Goal: Communication & Community: Share content

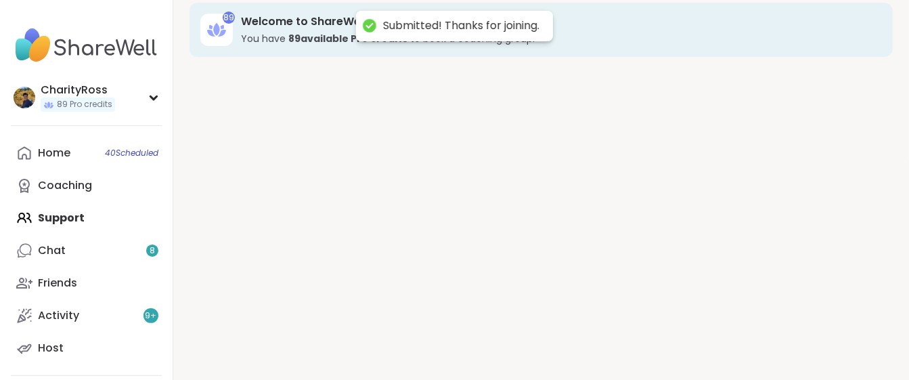
click at [645, 340] on div "89 Welcome to ShareWell You have 89 available Pro credit s to book a coaching g…" at bounding box center [541, 176] width 736 height 380
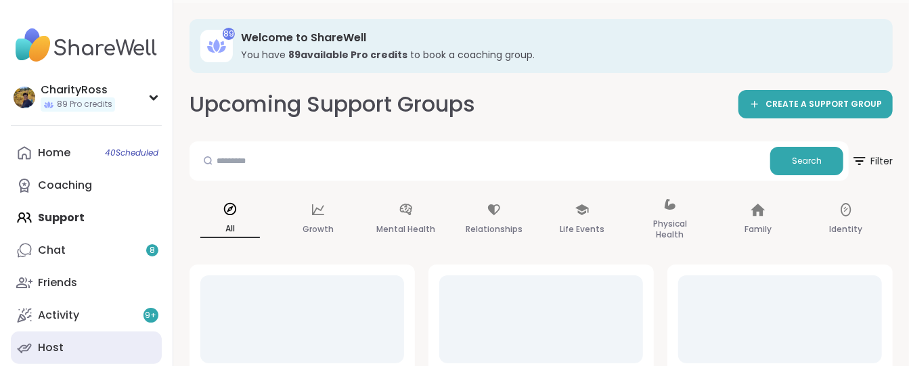
click at [125, 343] on link "Host" at bounding box center [86, 348] width 151 height 33
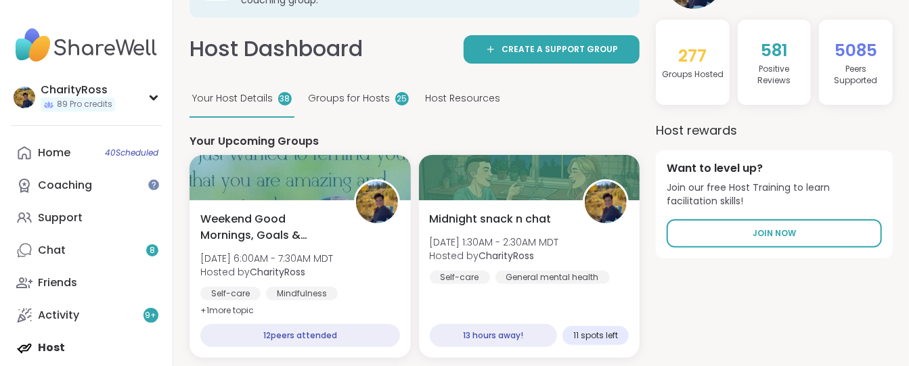
scroll to position [180, 0]
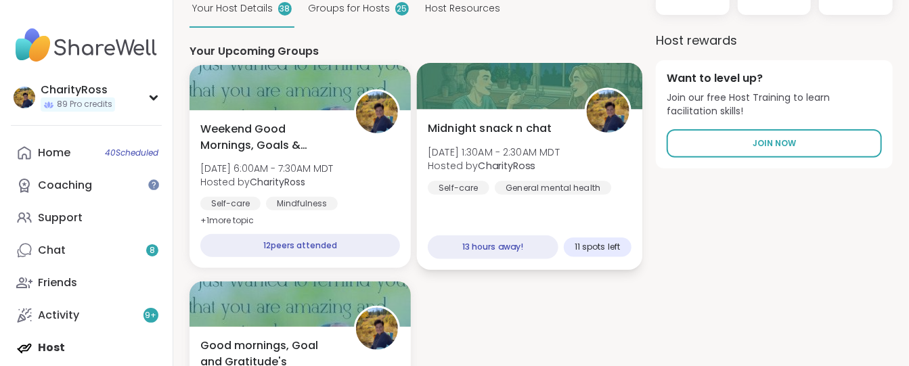
click at [482, 198] on div "Midnight snack n chat Sun, Sep 14 | 1:30AM - 2:30AM MDT Hosted by CharityRoss S…" at bounding box center [528, 189] width 225 height 161
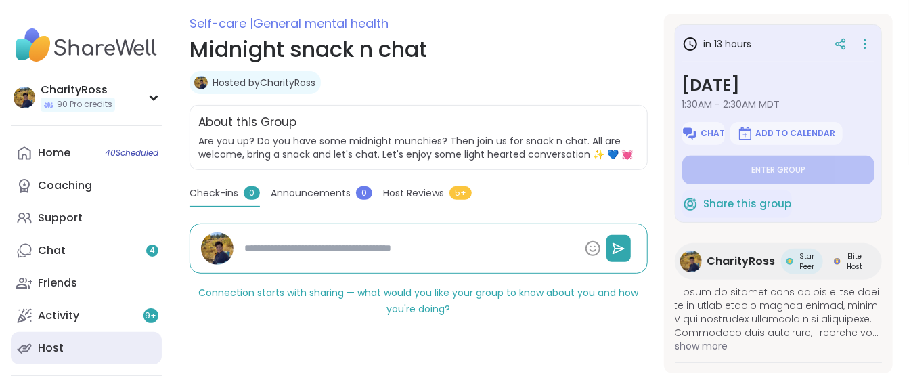
scroll to position [180, 0]
click at [128, 345] on link "Host" at bounding box center [86, 348] width 151 height 33
type textarea "*"
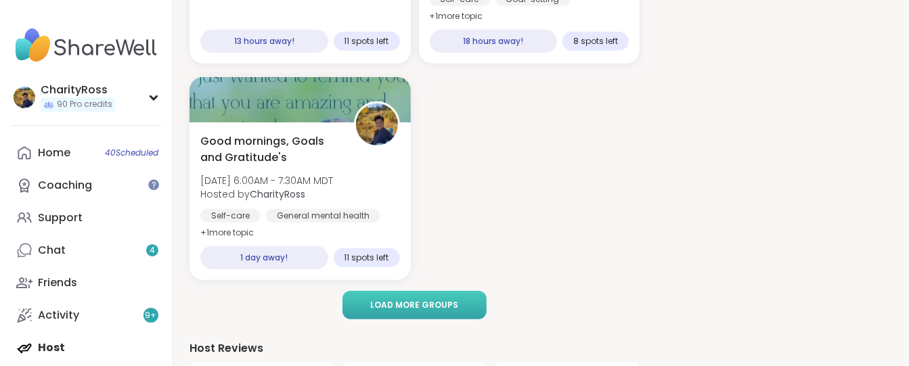
click at [381, 301] on span "Load more groups" at bounding box center [414, 305] width 88 height 12
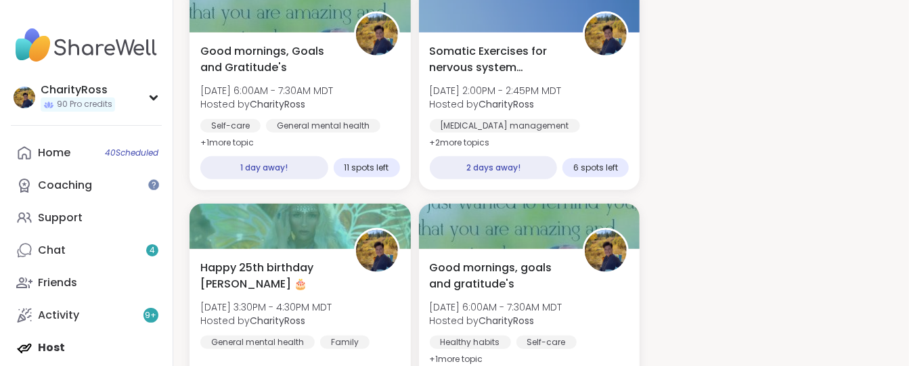
scroll to position [565, 0]
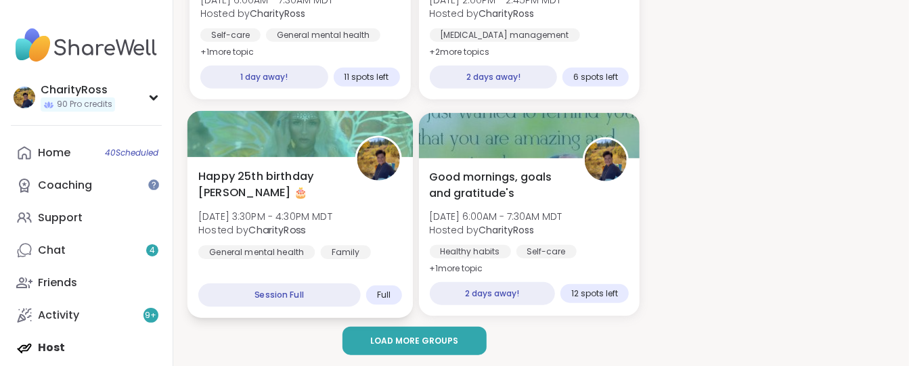
click at [358, 268] on div "Happy 25th birthday Lyssa 🎂 Mon, Sep 15 | 3:30PM - 4:30PM MDT Hosted by Charity…" at bounding box center [300, 237] width 225 height 161
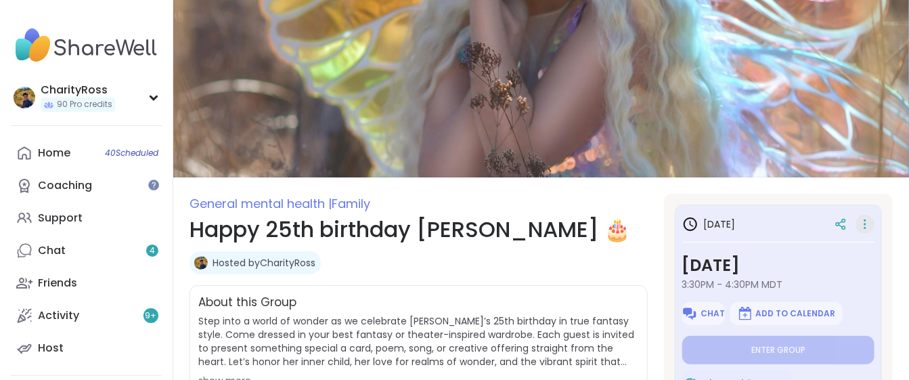
click at [859, 228] on icon at bounding box center [866, 224] width 14 height 19
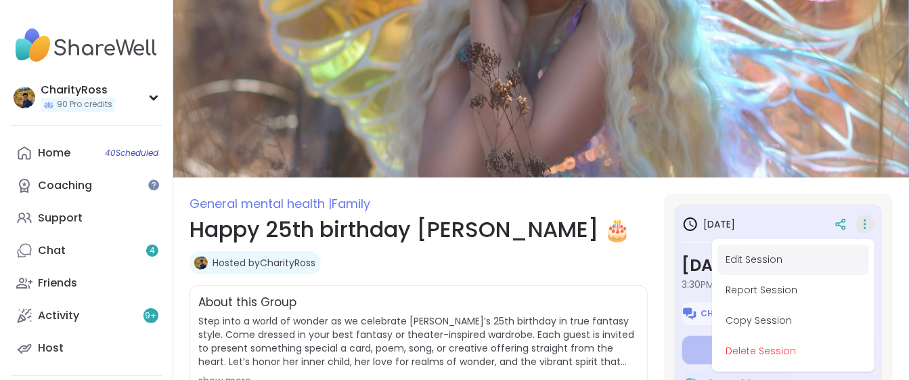
click at [845, 255] on button "Edit Session" at bounding box center [794, 259] width 152 height 30
type textarea "*"
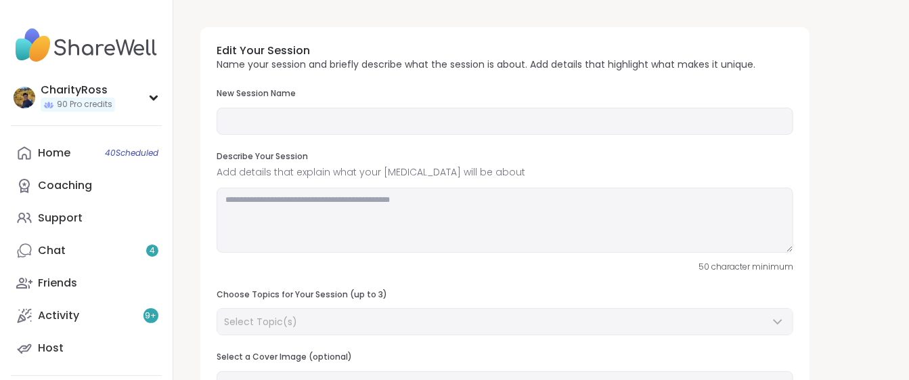
type input "**********"
type textarea "**********"
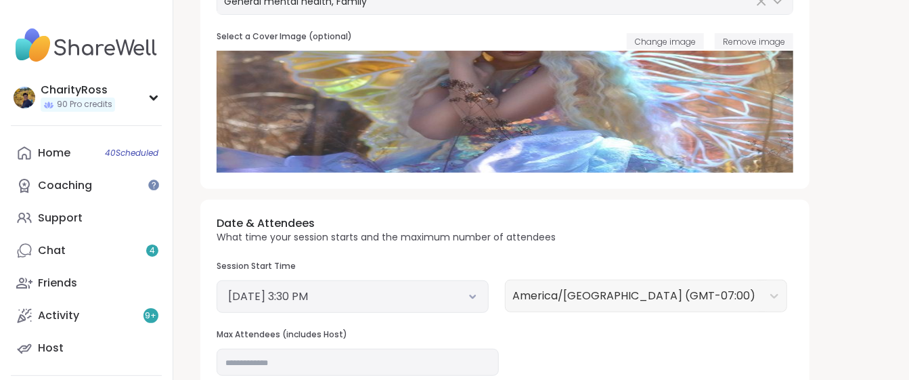
scroll to position [361, 0]
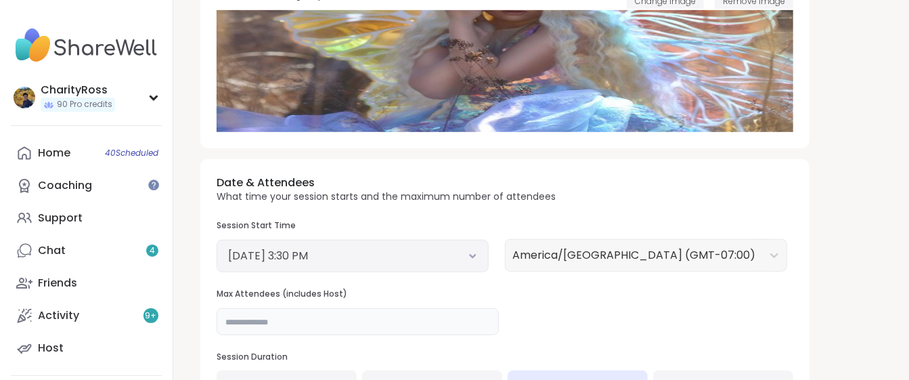
drag, startPoint x: 236, startPoint y: 320, endPoint x: 225, endPoint y: 322, distance: 11.6
click at [225, 322] on input "**" at bounding box center [358, 321] width 282 height 27
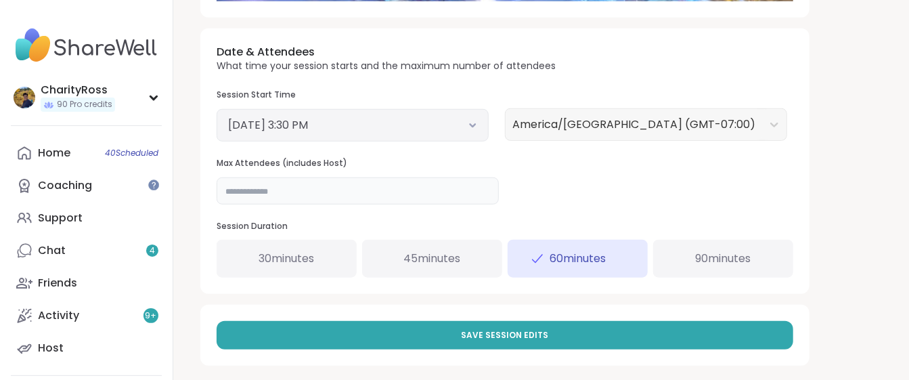
scroll to position [501, 0]
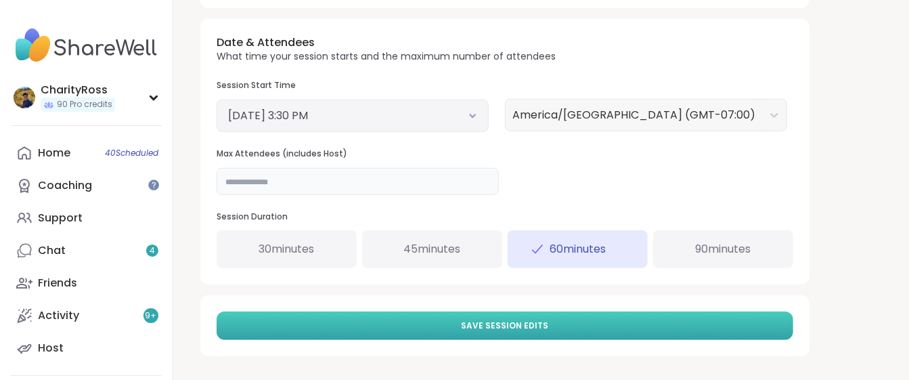
type input "**"
click at [777, 322] on button "Save Session Edits" at bounding box center [505, 325] width 577 height 28
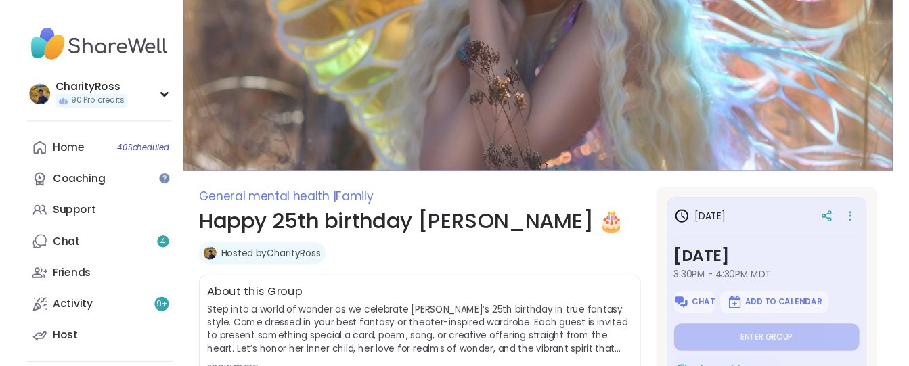
scroll to position [90, 0]
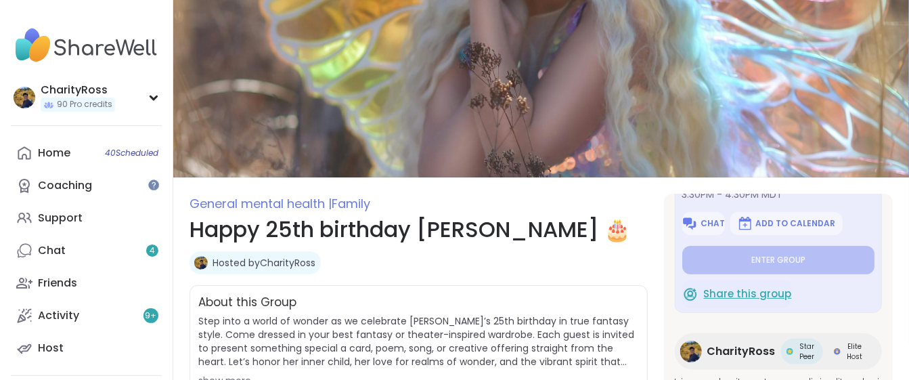
click at [779, 298] on span "Share this group" at bounding box center [748, 294] width 88 height 16
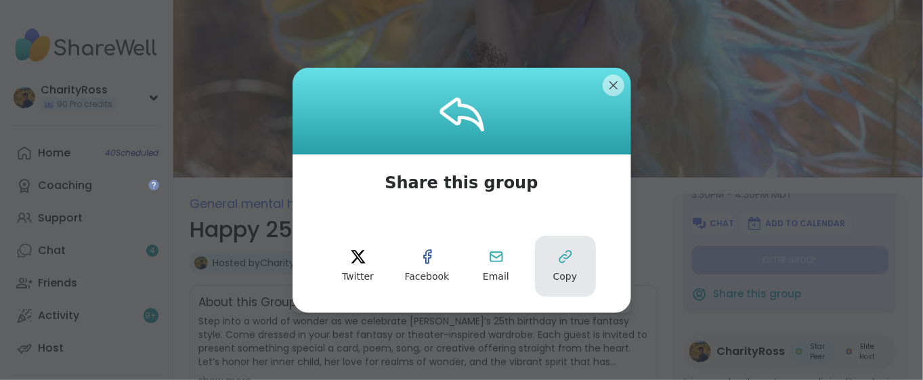
click at [567, 270] on span "Copy" at bounding box center [565, 277] width 24 height 14
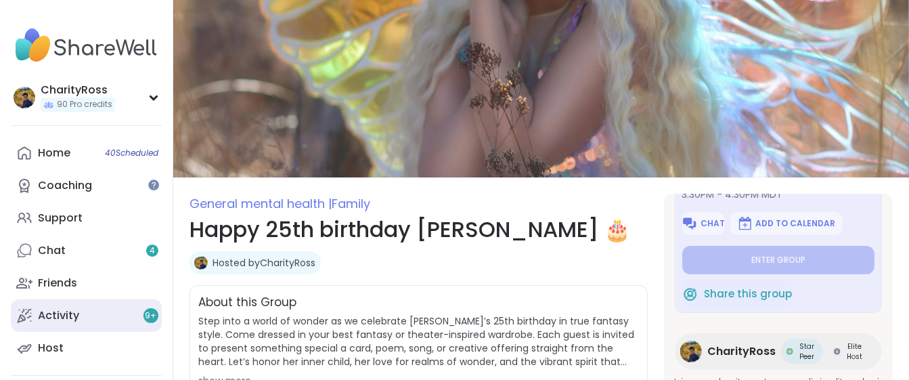
click at [76, 318] on div "Activity 9 +" at bounding box center [58, 315] width 41 height 15
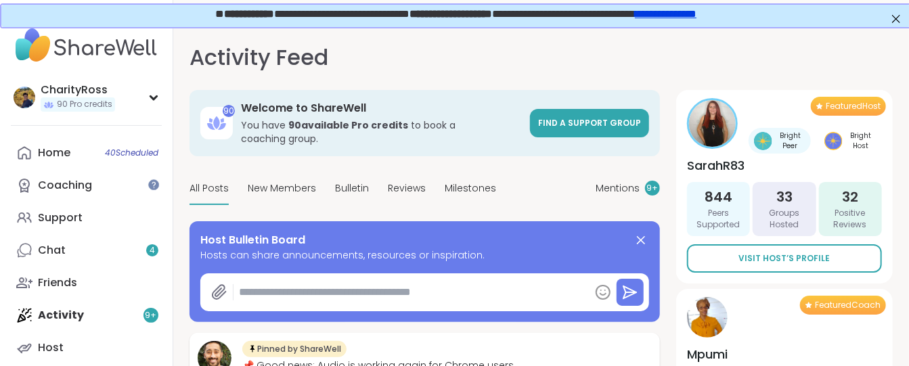
click at [238, 279] on textarea at bounding box center [412, 292] width 356 height 27
paste textarea "**********"
type textarea "*"
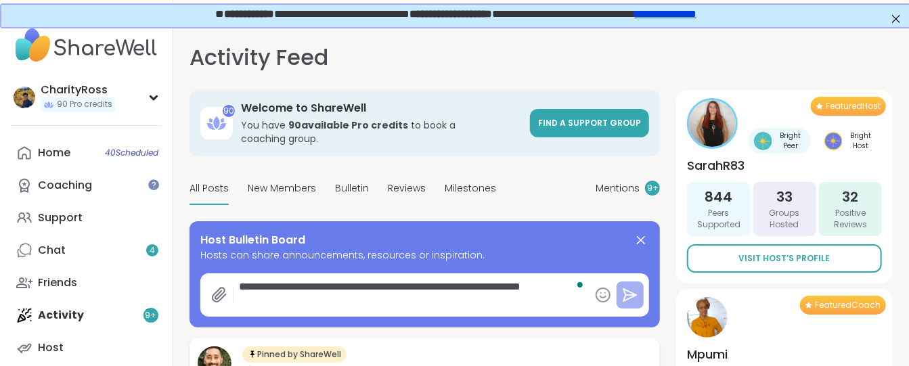
type textarea "**********"
click at [625, 289] on icon at bounding box center [630, 295] width 13 height 12
type textarea "*"
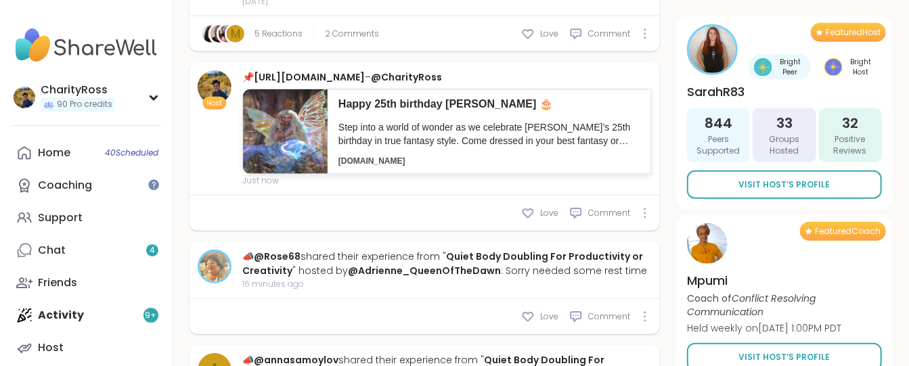
scroll to position [361, 0]
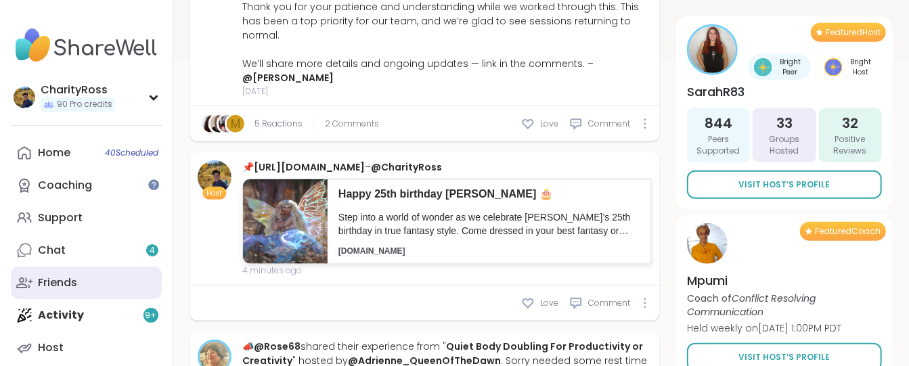
click at [98, 275] on link "Friends" at bounding box center [86, 283] width 151 height 33
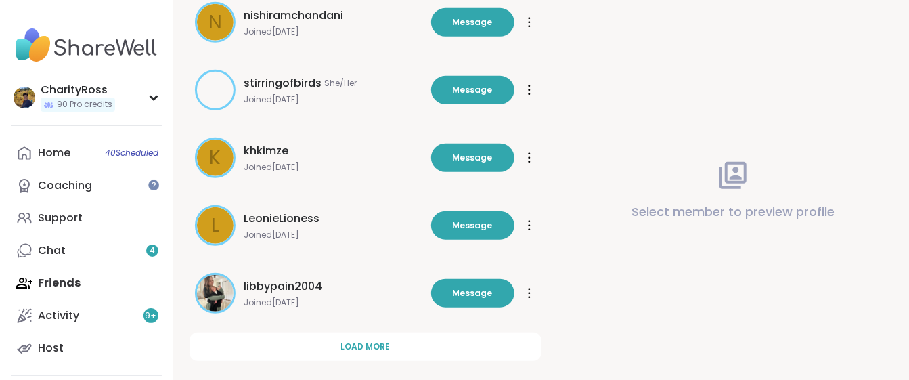
scroll to position [489, 0]
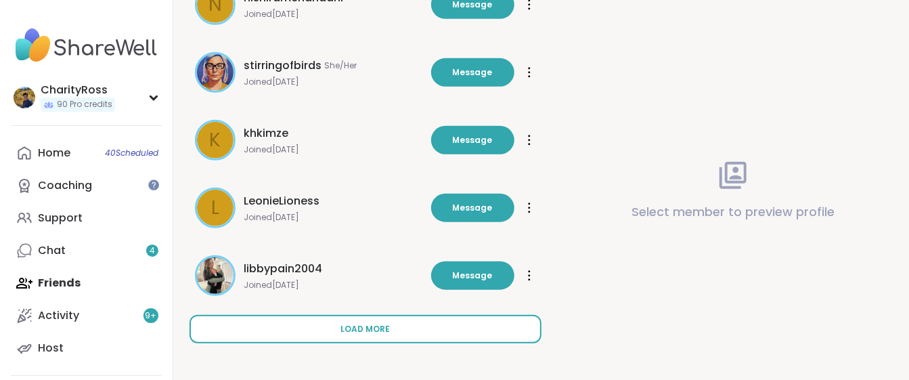
click at [337, 335] on button "Load more" at bounding box center [366, 329] width 352 height 28
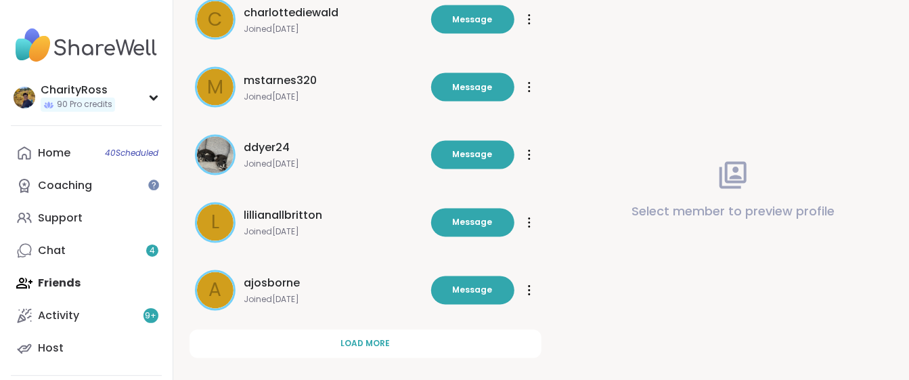
scroll to position [1167, 0]
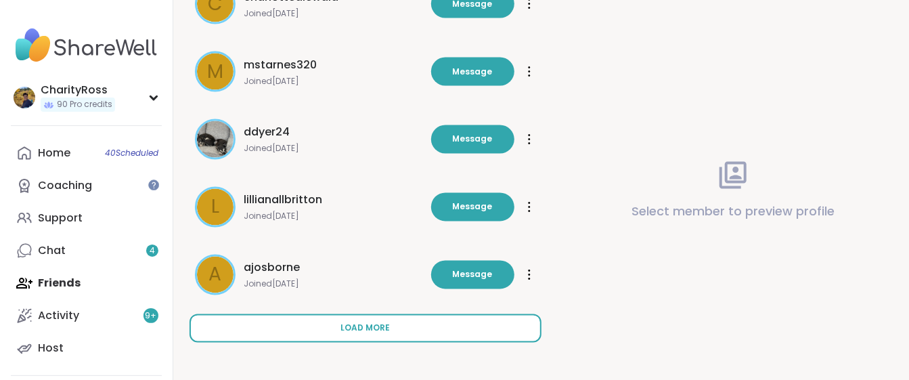
click at [337, 334] on button "Load more" at bounding box center [366, 328] width 352 height 28
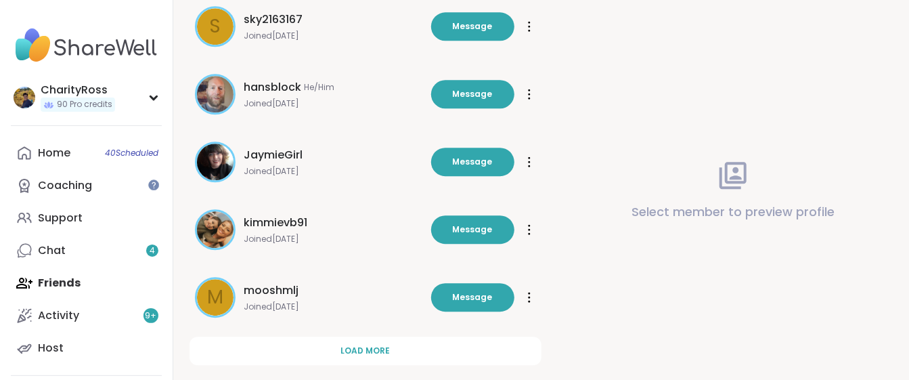
scroll to position [1843, 0]
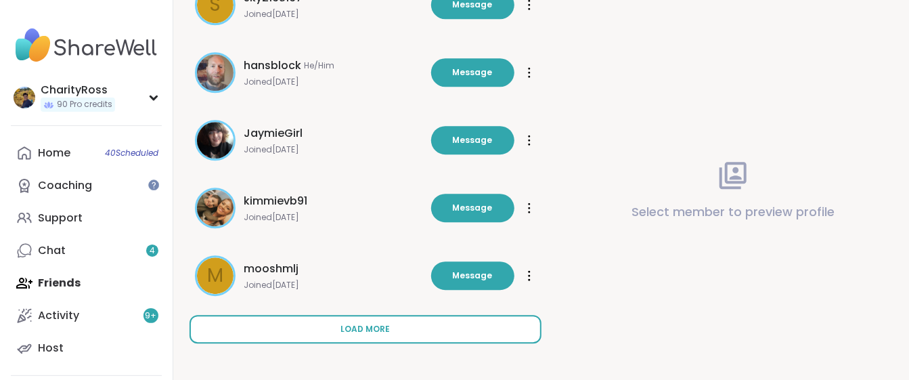
click at [341, 332] on span "Load more" at bounding box center [365, 329] width 49 height 12
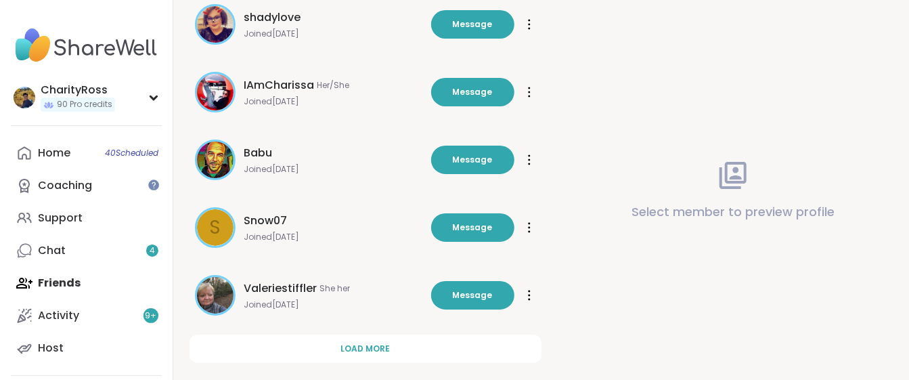
scroll to position [2520, 0]
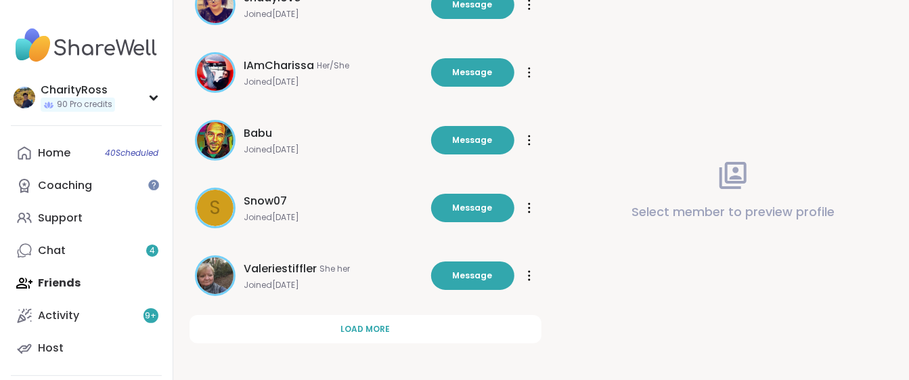
click at [340, 335] on button "Load more" at bounding box center [366, 329] width 352 height 28
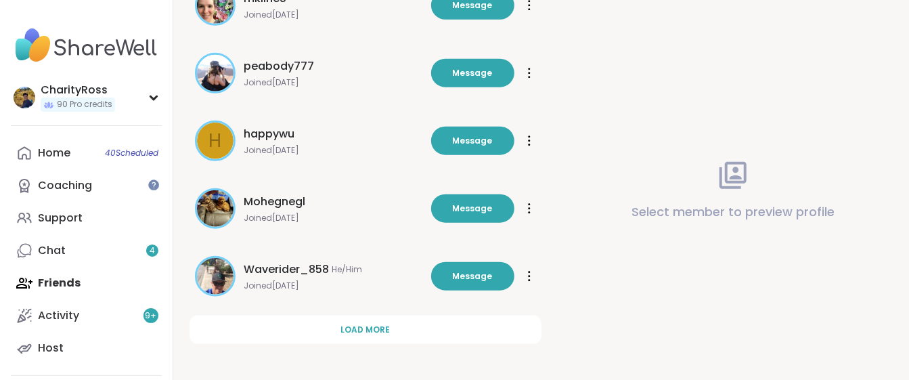
scroll to position [3197, 0]
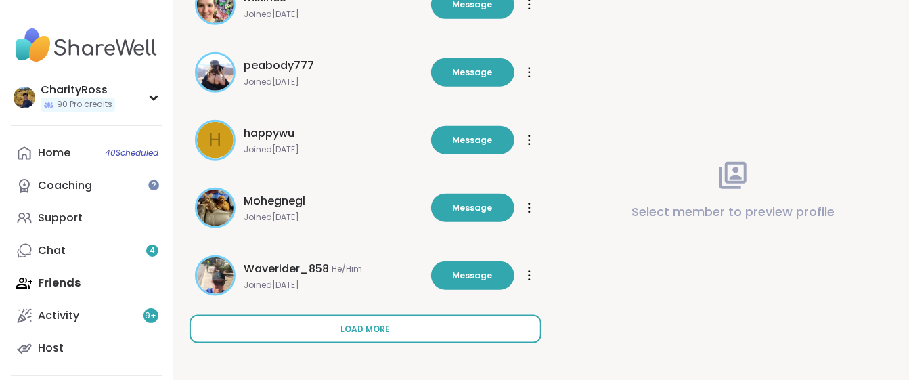
click at [341, 333] on span "Load more" at bounding box center [365, 329] width 49 height 12
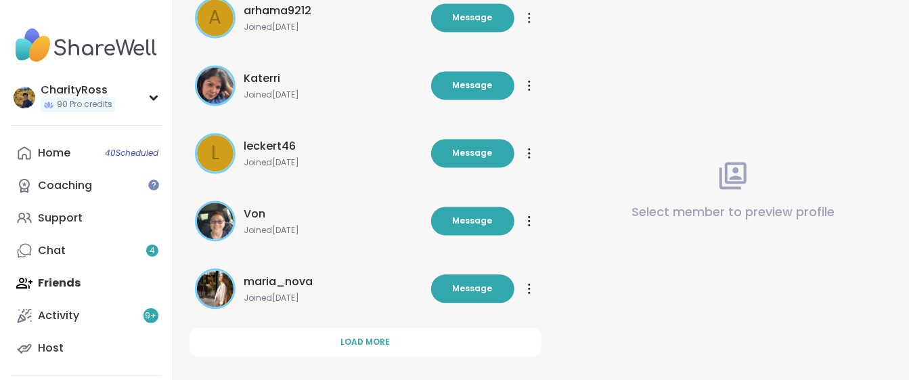
scroll to position [3874, 0]
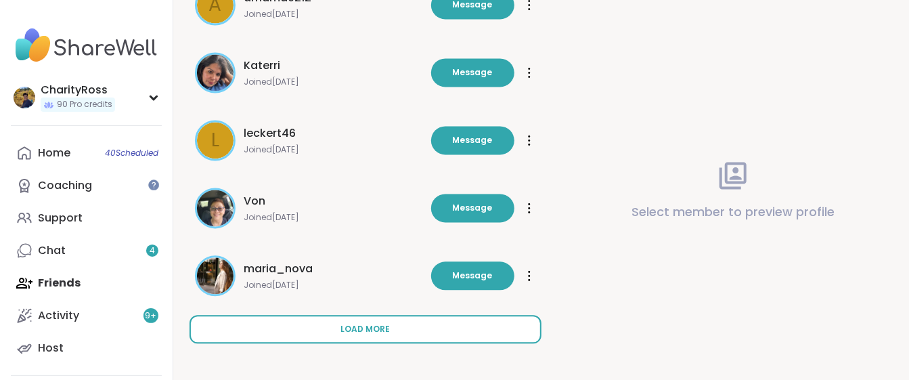
click at [348, 331] on span "Load more" at bounding box center [365, 329] width 49 height 12
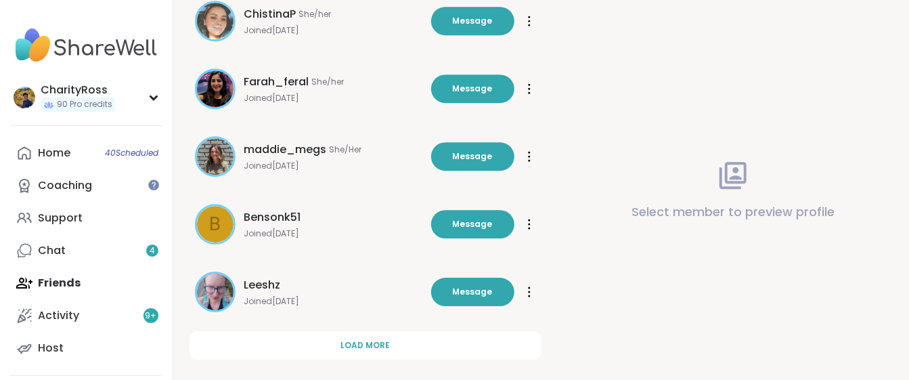
scroll to position [4551, 0]
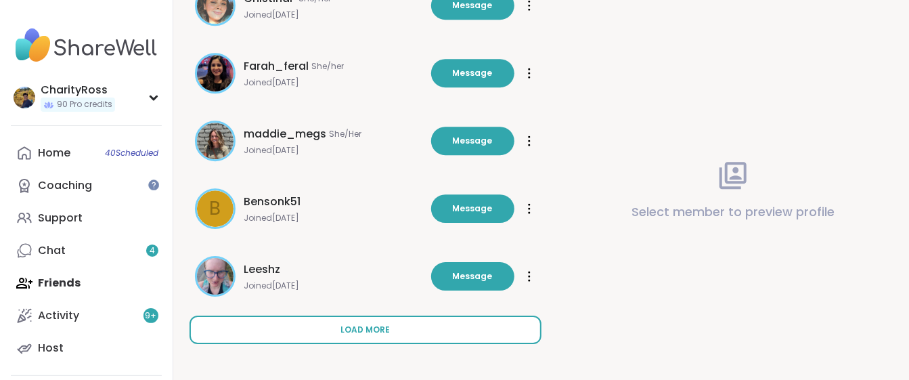
click at [353, 332] on span "Load more" at bounding box center [365, 330] width 49 height 12
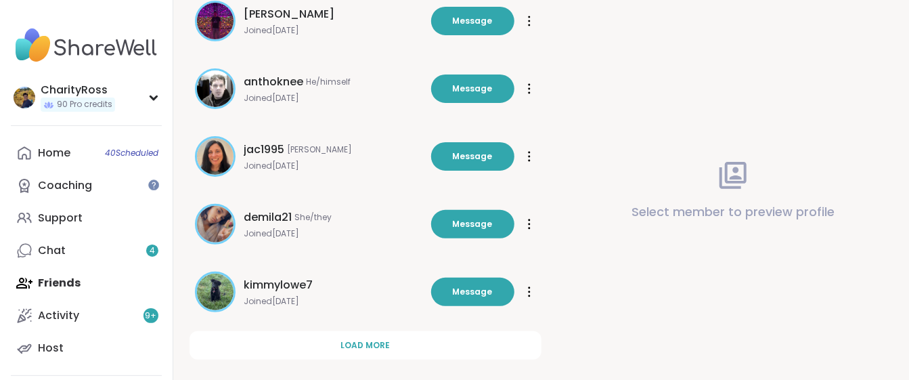
scroll to position [5228, 0]
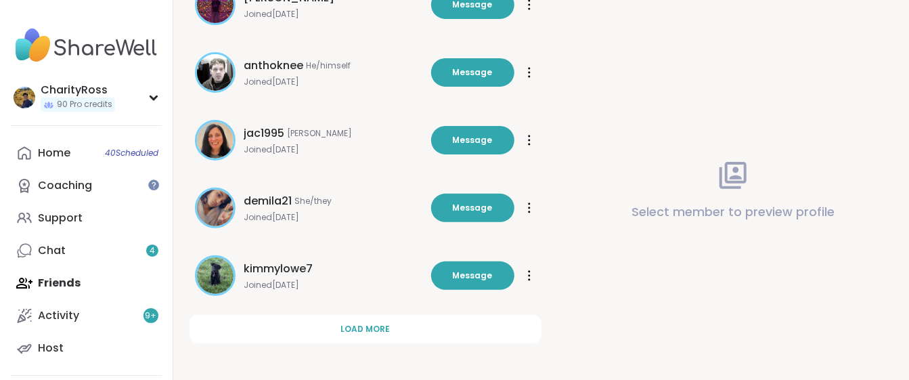
click at [351, 335] on button "Load more" at bounding box center [366, 329] width 352 height 28
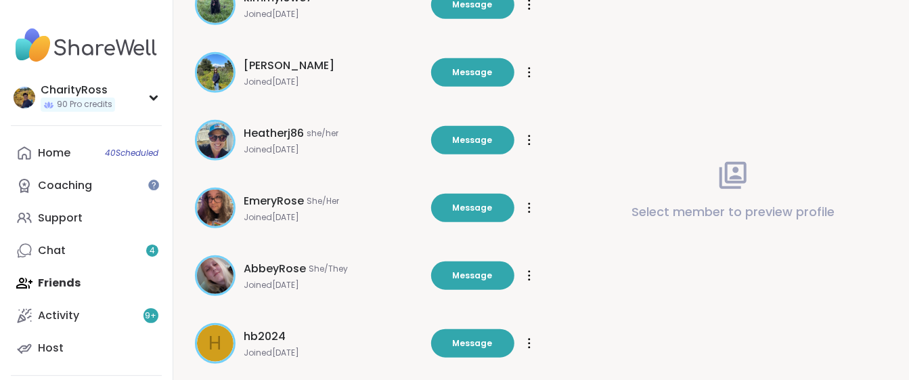
scroll to position [5589, 0]
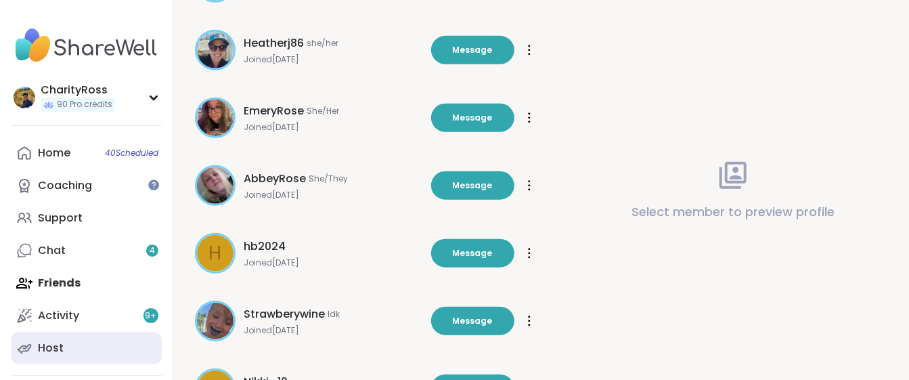
click at [83, 347] on link "Host" at bounding box center [86, 348] width 151 height 33
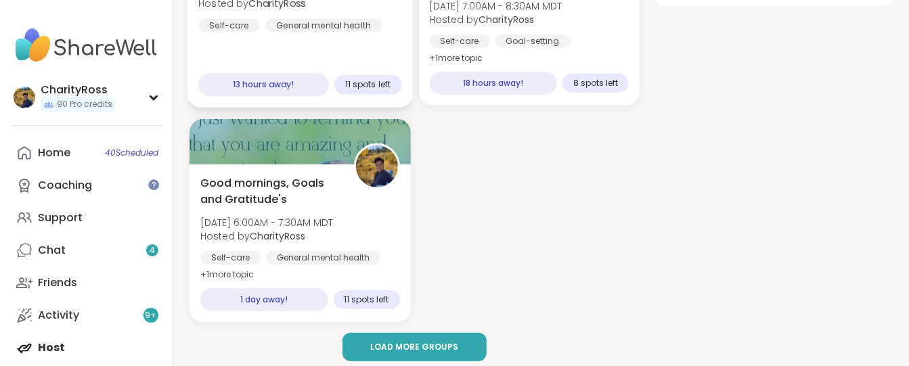
scroll to position [361, 0]
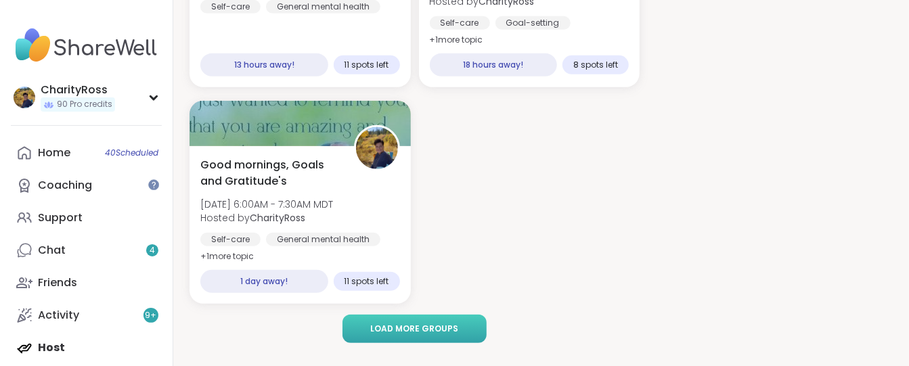
click at [358, 317] on button "Load more groups" at bounding box center [415, 329] width 145 height 28
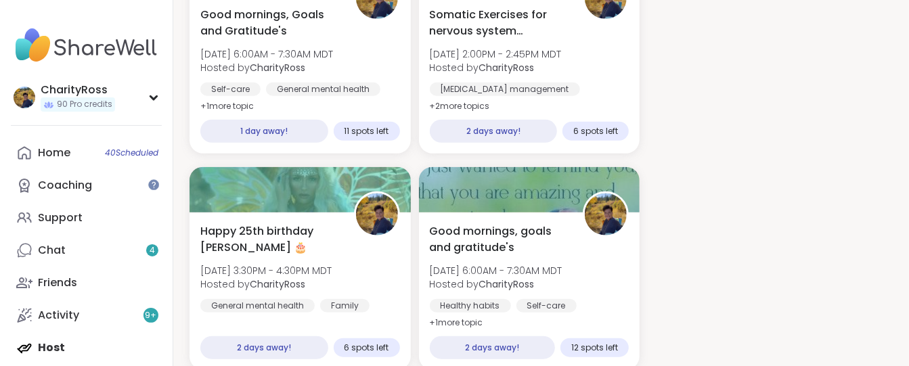
scroll to position [541, 0]
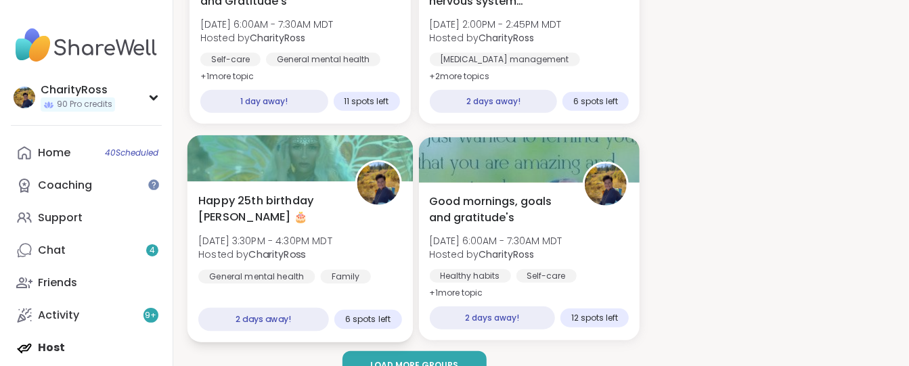
click at [366, 276] on div "Family" at bounding box center [346, 277] width 50 height 14
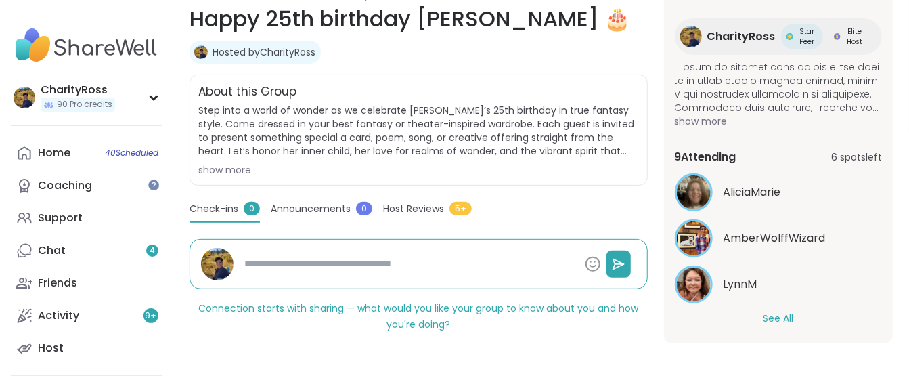
scroll to position [198, 0]
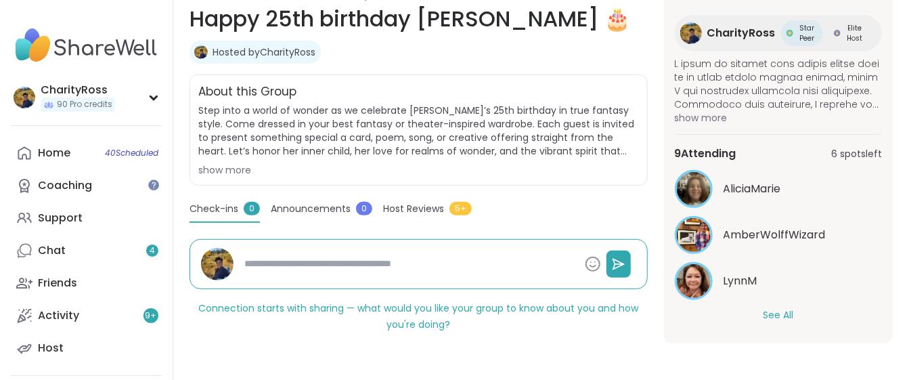
click at [768, 310] on button "See All" at bounding box center [778, 315] width 30 height 14
type textarea "*"
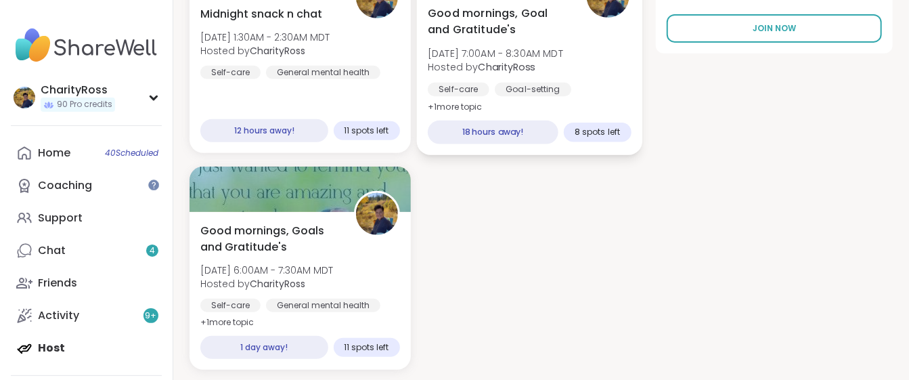
scroll to position [361, 0]
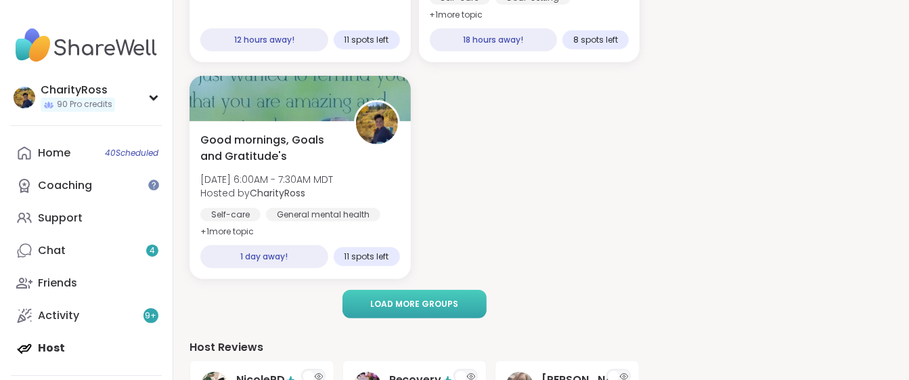
click at [458, 305] on button "Load more groups" at bounding box center [415, 304] width 145 height 28
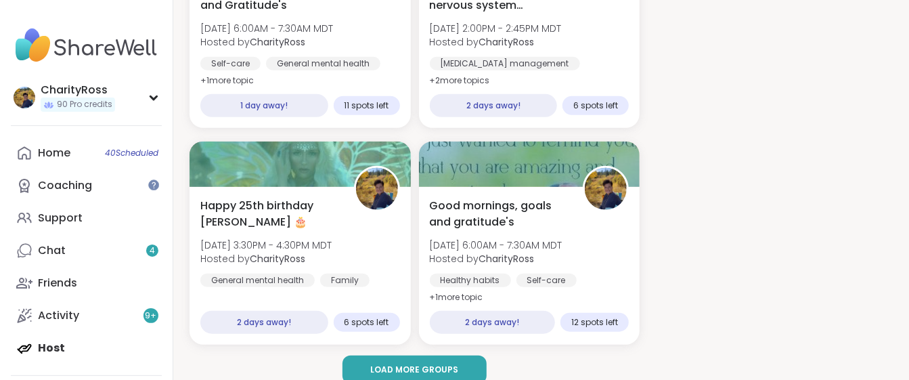
scroll to position [541, 0]
